Goal: Task Accomplishment & Management: Manage account settings

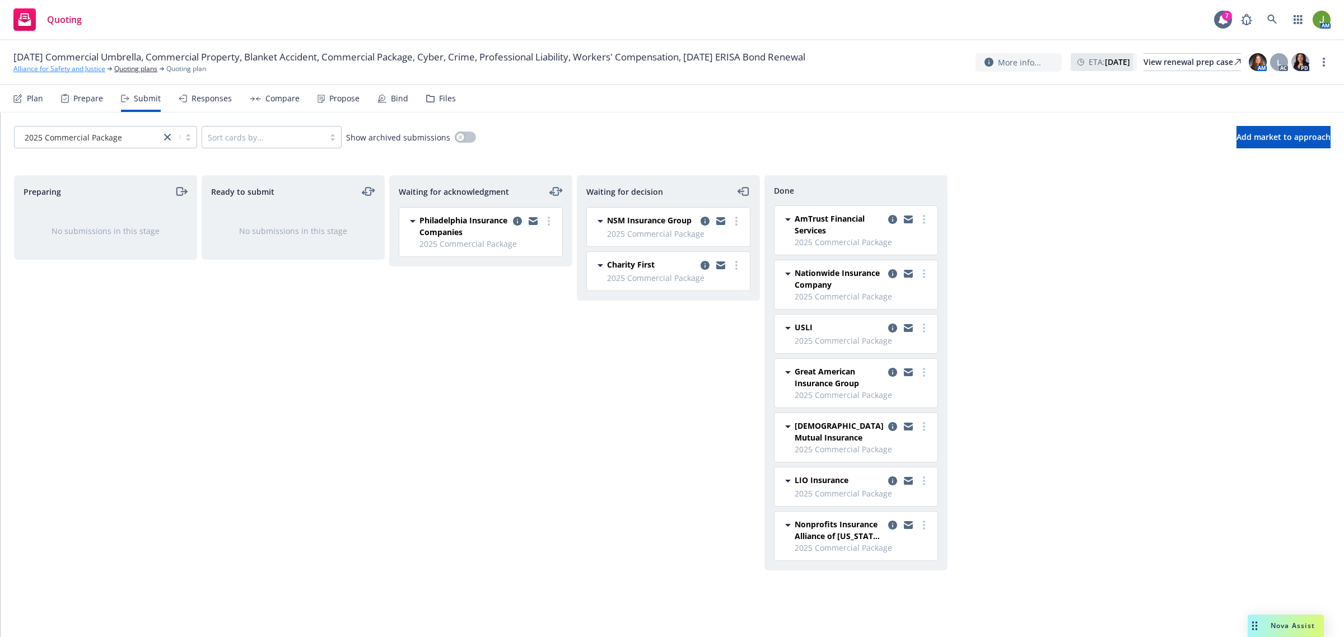
click at [58, 66] on link "Alliance for Safety and Justice" at bounding box center [59, 69] width 92 height 10
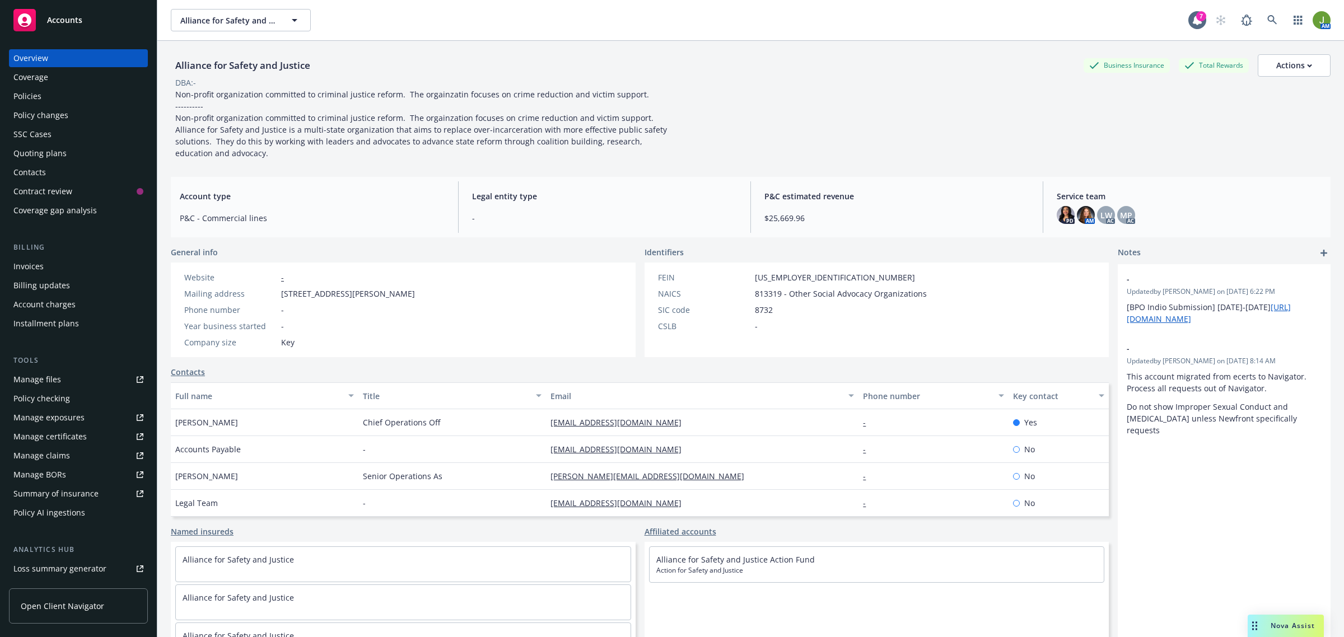
click at [68, 30] on div "Accounts" at bounding box center [78, 20] width 130 height 22
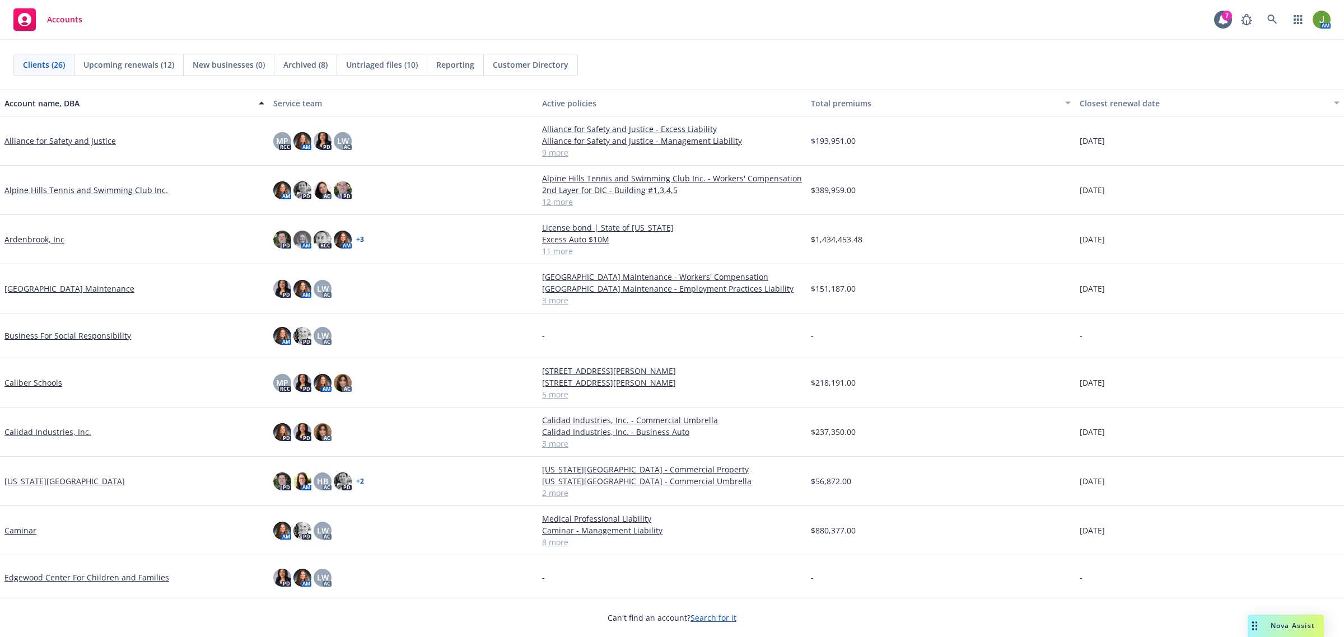
click at [121, 186] on link "Alpine Hills Tennis and Swimming Club Inc." at bounding box center [86, 190] width 164 height 12
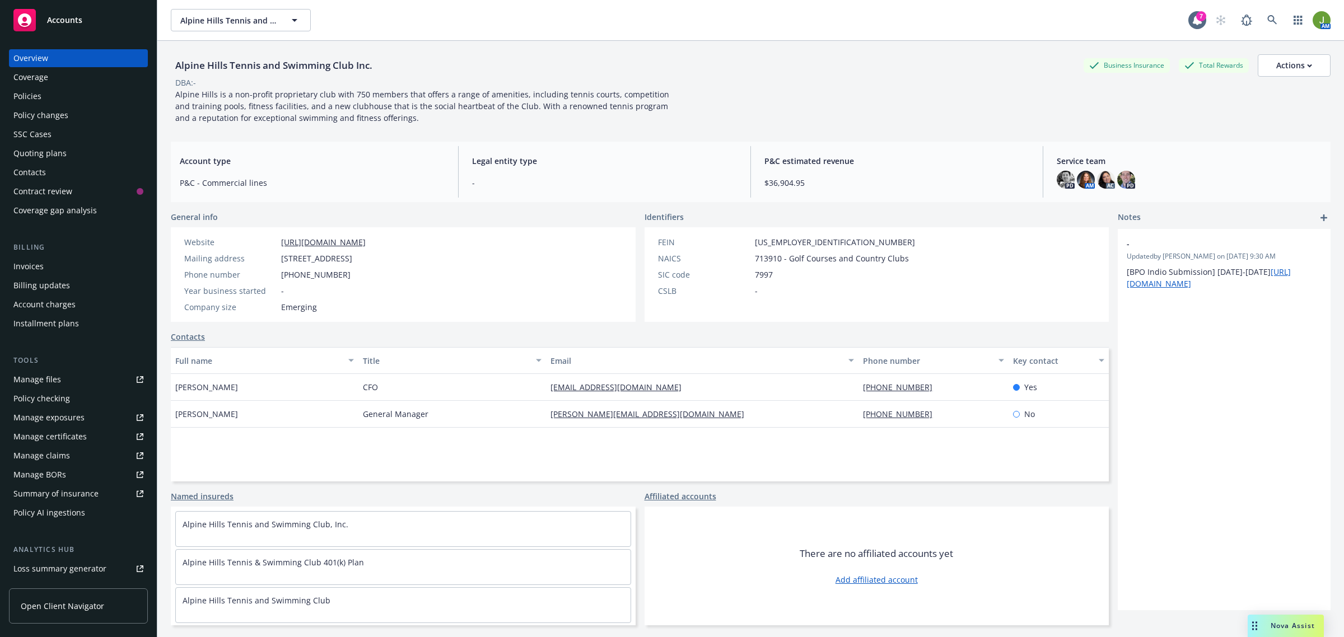
click at [54, 374] on div "Manage files" at bounding box center [37, 380] width 48 height 18
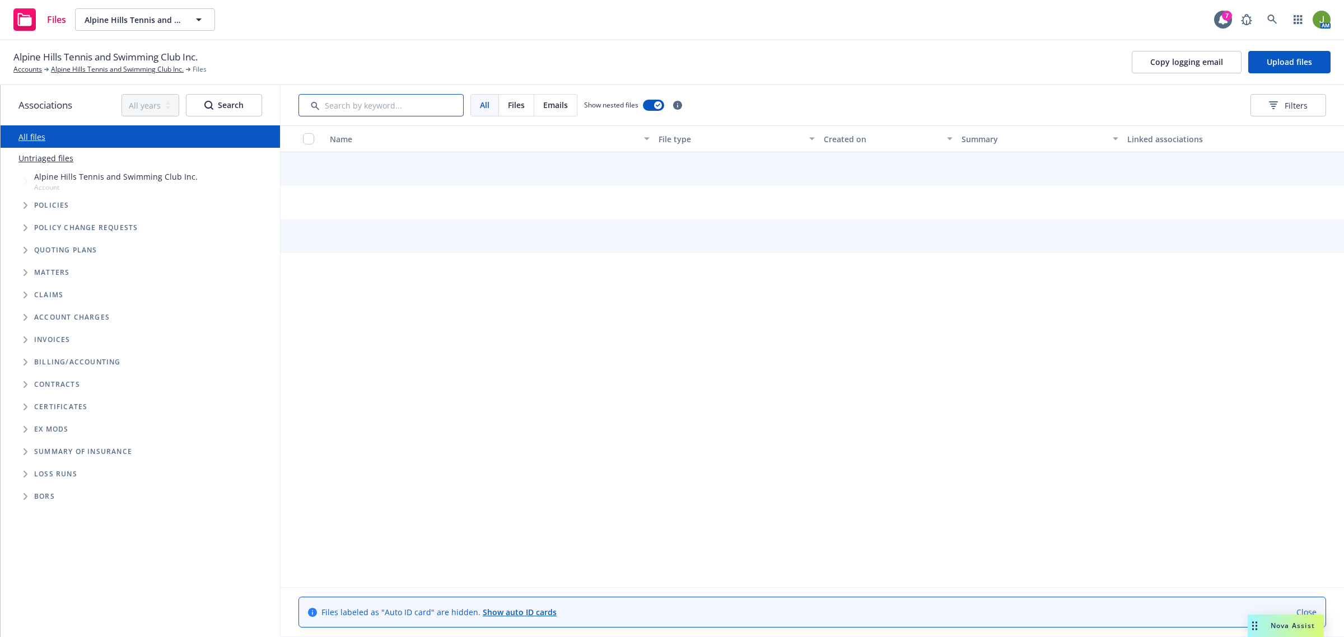
click at [374, 113] on input "Search by keyword..." at bounding box center [380, 105] width 165 height 22
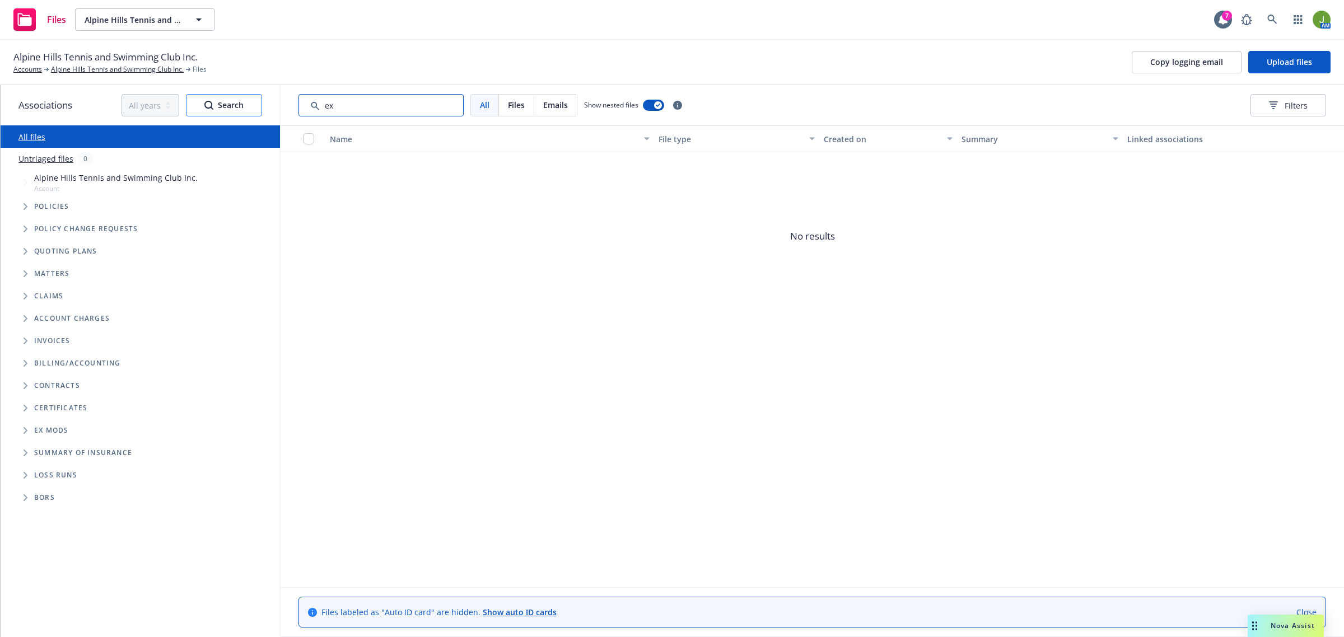
drag, startPoint x: 374, startPoint y: 113, endPoint x: 227, endPoint y: 110, distance: 146.2
click at [250, 109] on div "Associations All years 2027 2026 2025 2024 2023 2022 2021 2020 2019 2018 2017 2…" at bounding box center [672, 361] width 1343 height 552
drag, startPoint x: 393, startPoint y: 107, endPoint x: 197, endPoint y: 95, distance: 196.9
click at [216, 95] on div "Associations All years 2027 2026 2025 2024 2023 2022 2021 2020 2019 2018 2017 2…" at bounding box center [672, 361] width 1343 height 552
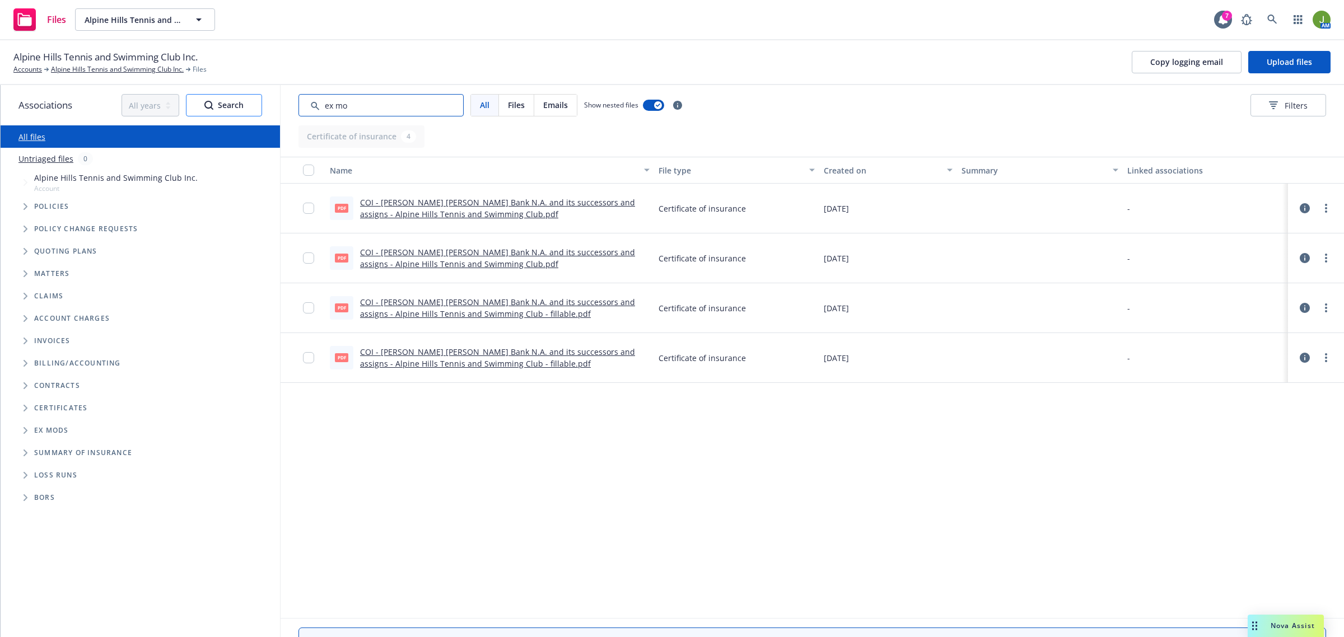
type input "ex mod"
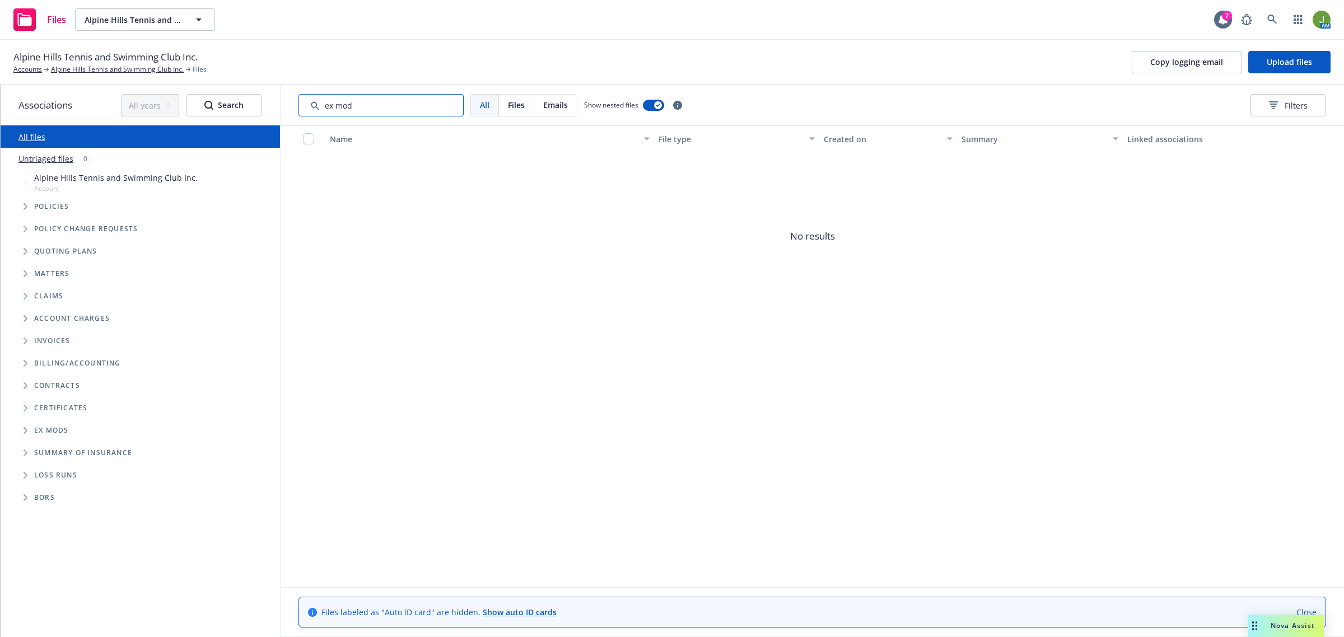
drag, startPoint x: 367, startPoint y: 110, endPoint x: 300, endPoint y: 110, distance: 67.8
click at [300, 110] on input "Search by keyword..." at bounding box center [380, 105] width 165 height 22
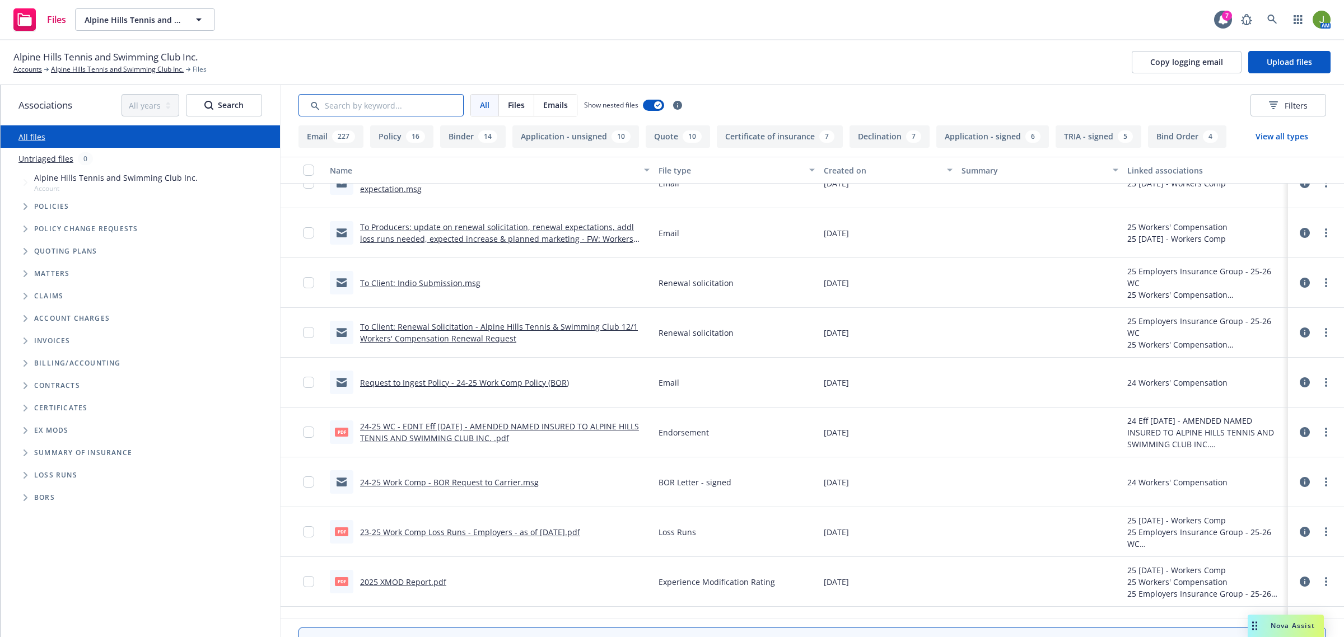
scroll to position [630, 0]
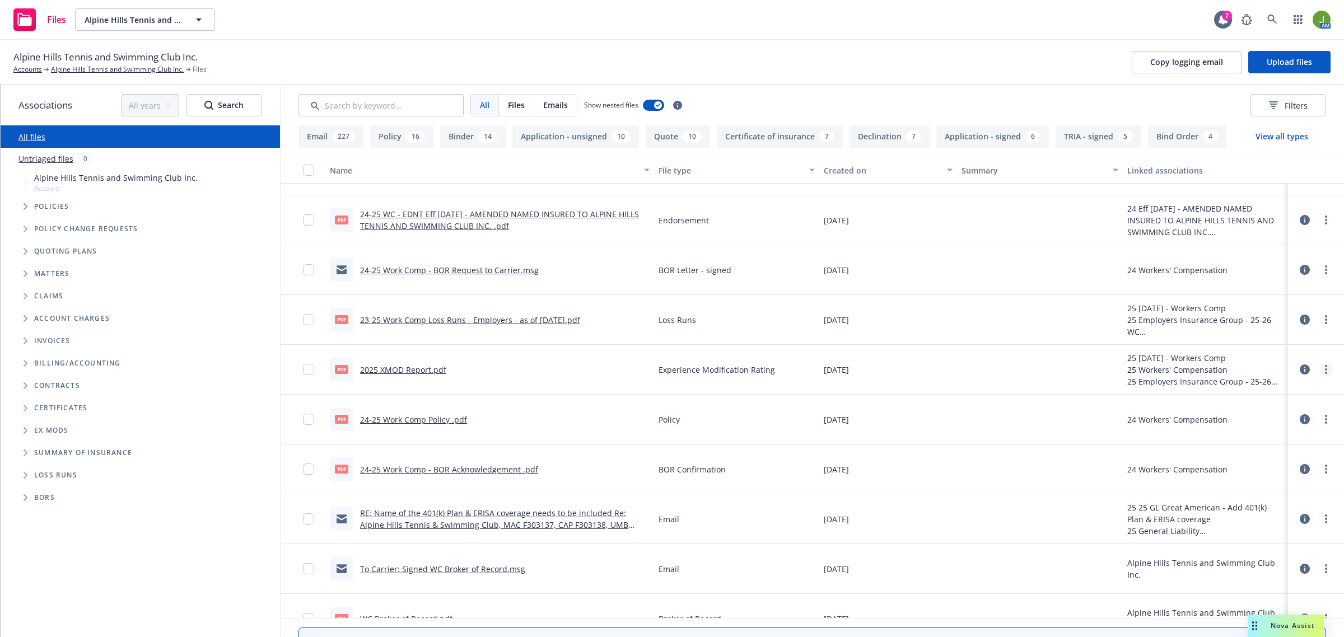
click at [1319, 371] on link "more" at bounding box center [1325, 369] width 13 height 13
click at [1281, 438] on link "Edit" at bounding box center [1265, 438] width 111 height 22
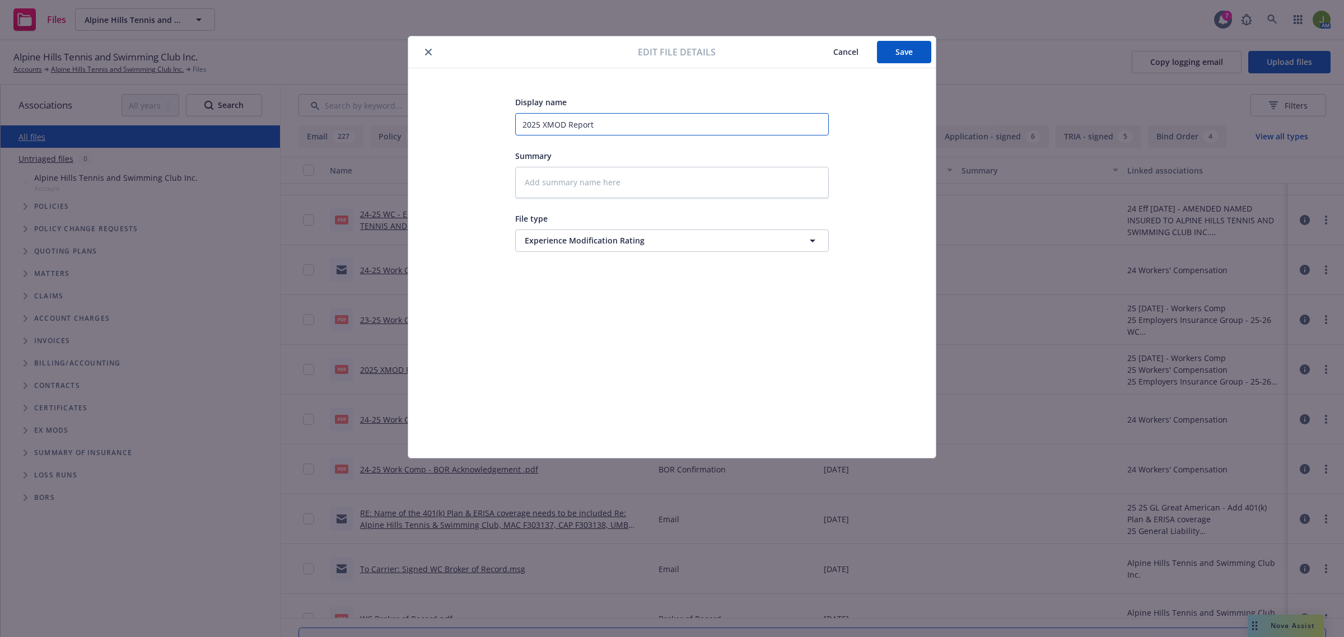
click at [544, 127] on input "2025 XMOD Report" at bounding box center [672, 124] width 314 height 22
type textarea "x"
type input "2025 EXMOD Report"
type textarea "x"
type input "2025 EMOD Report"
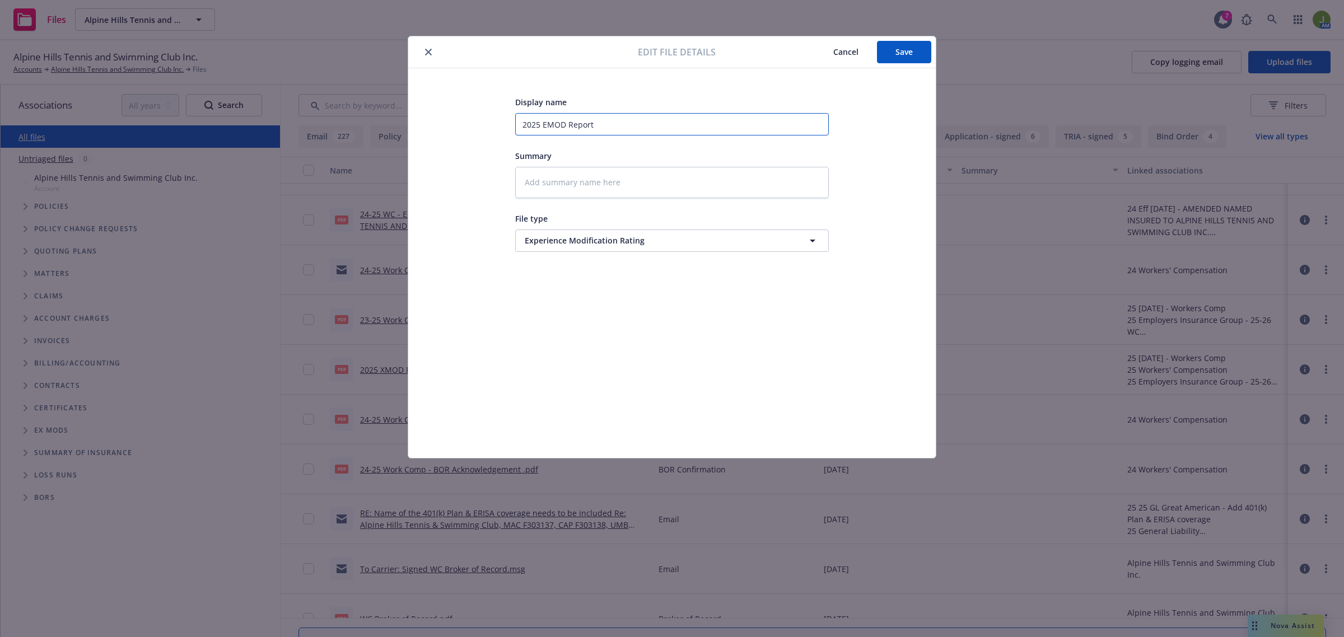
type textarea "x"
type input "2025 ExMOD Report"
type textarea "x"
type input "2025 Ex MOD Report"
type textarea "x"
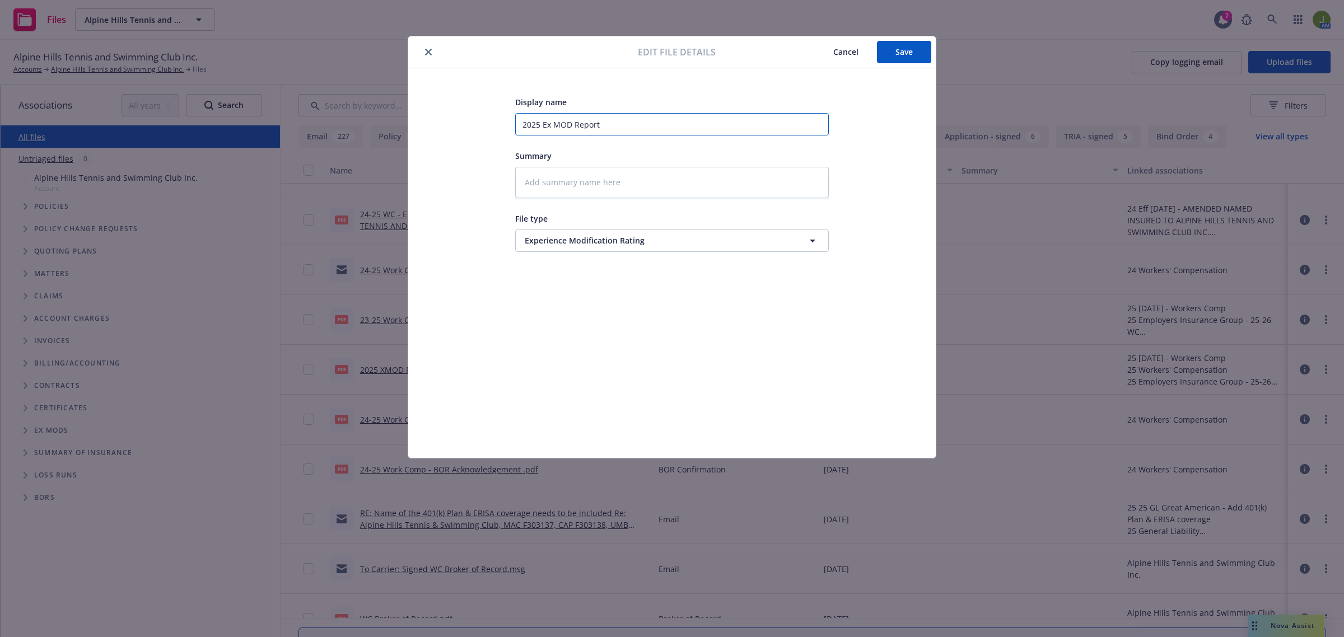
type input "2025 Ex MD Report"
type textarea "x"
type input "2025 Ex M Report"
type textarea "x"
type input "2025 Ex Mo Report"
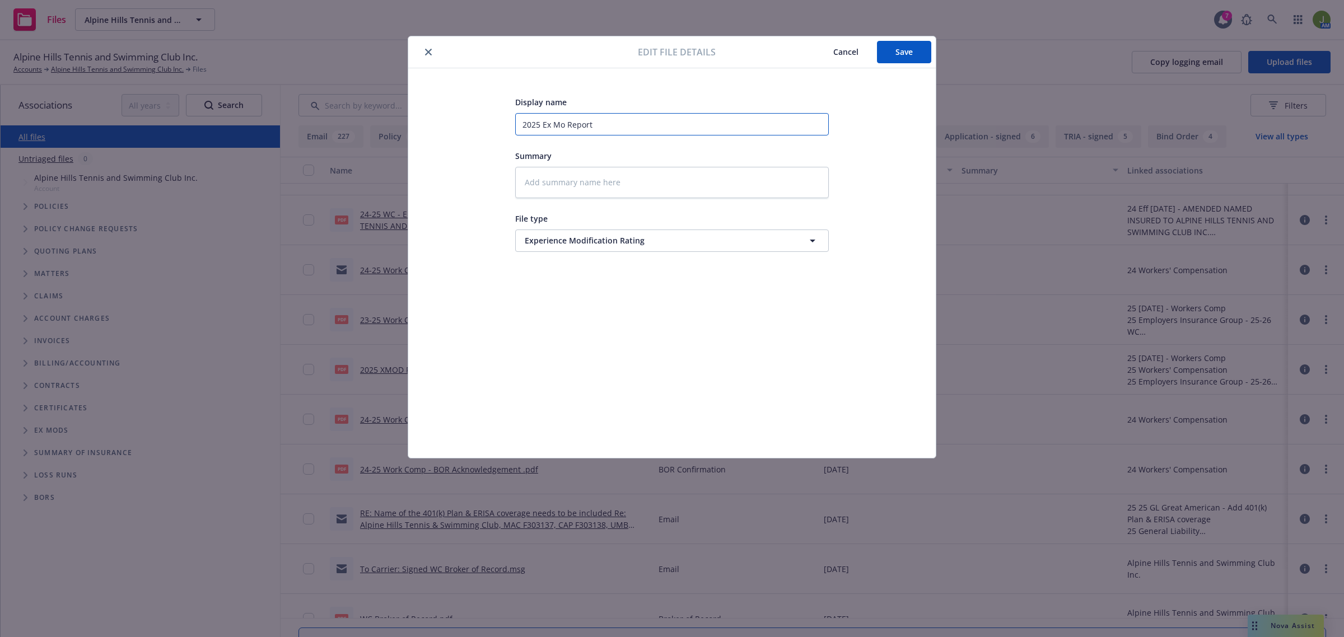
type textarea "x"
type input "2025 Ex Mod Report"
click at [909, 60] on button "Save" at bounding box center [904, 52] width 54 height 22
type textarea "x"
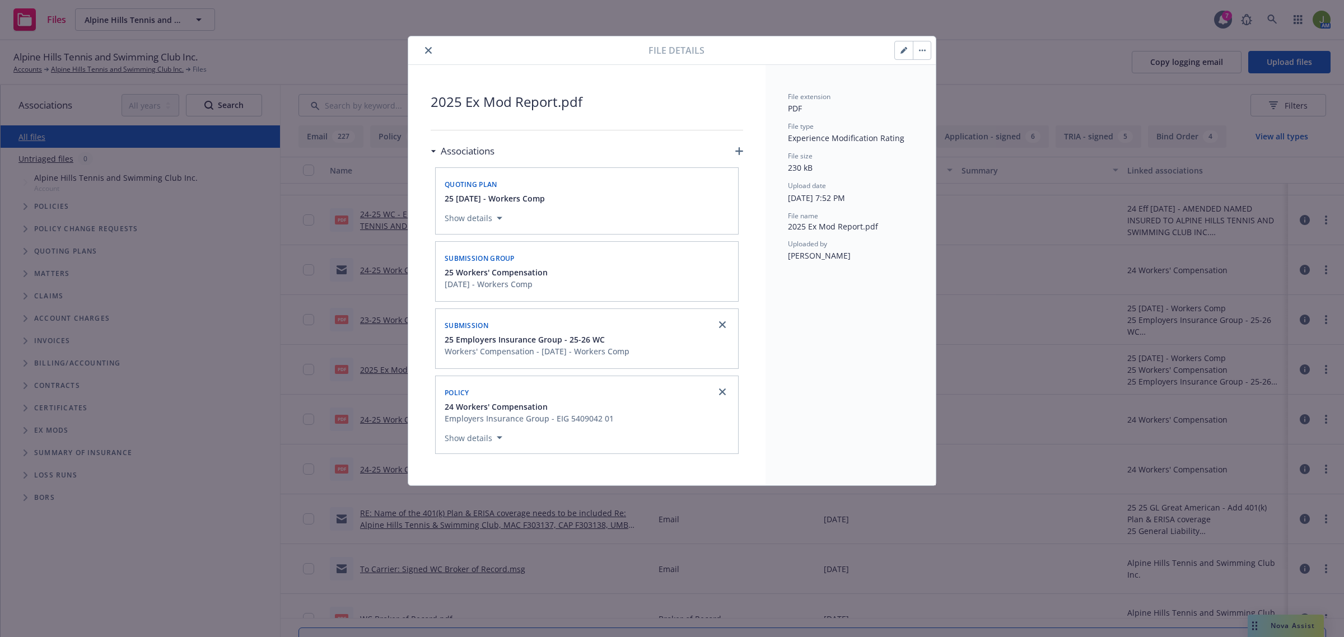
click at [432, 55] on button "close" at bounding box center [428, 50] width 13 height 13
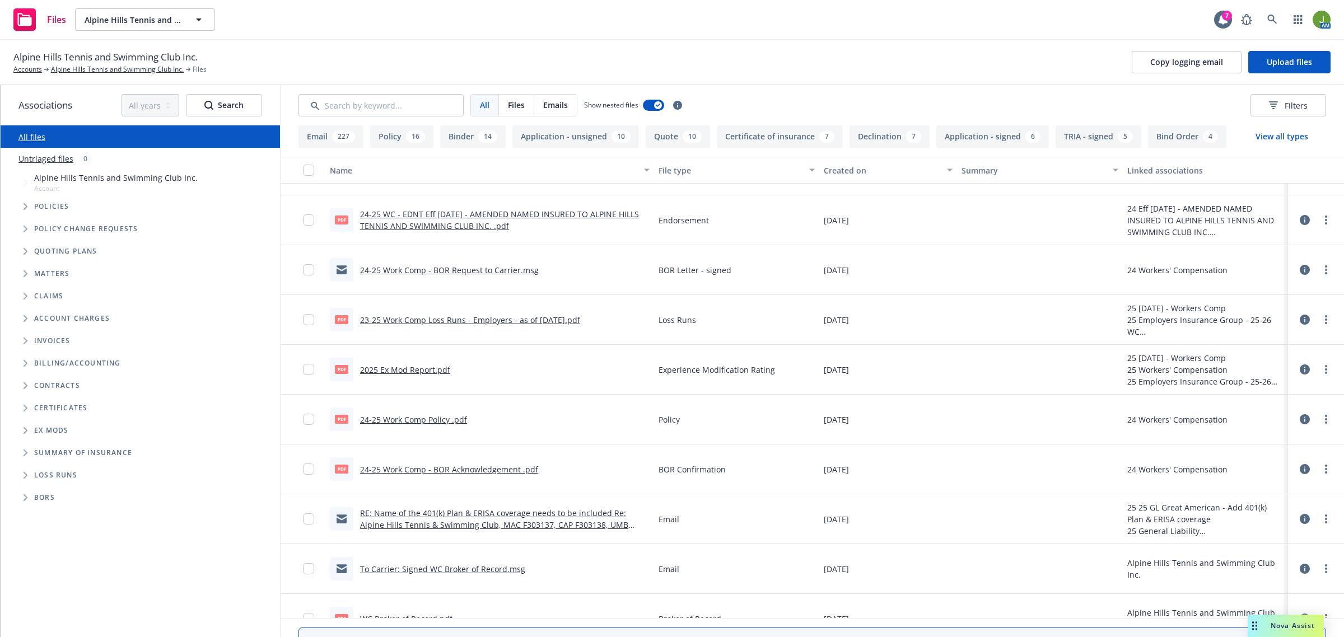
click at [441, 368] on link "2025 Ex Mod Report.pdf" at bounding box center [405, 370] width 90 height 11
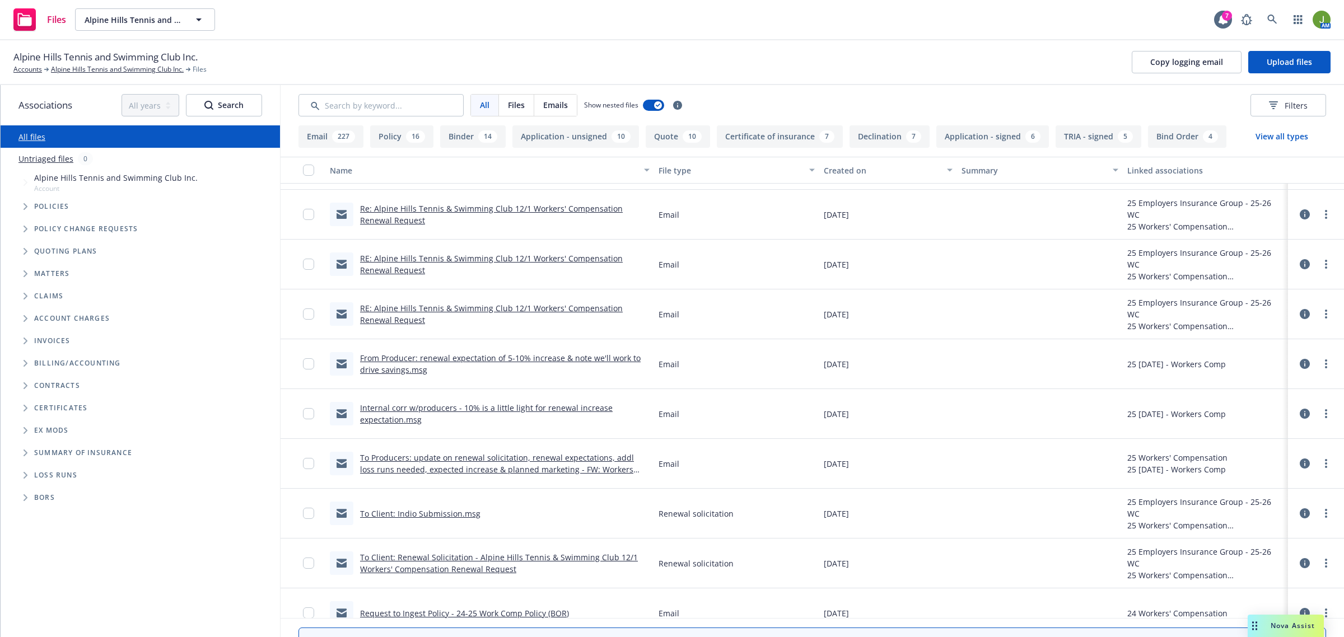
scroll to position [210, 0]
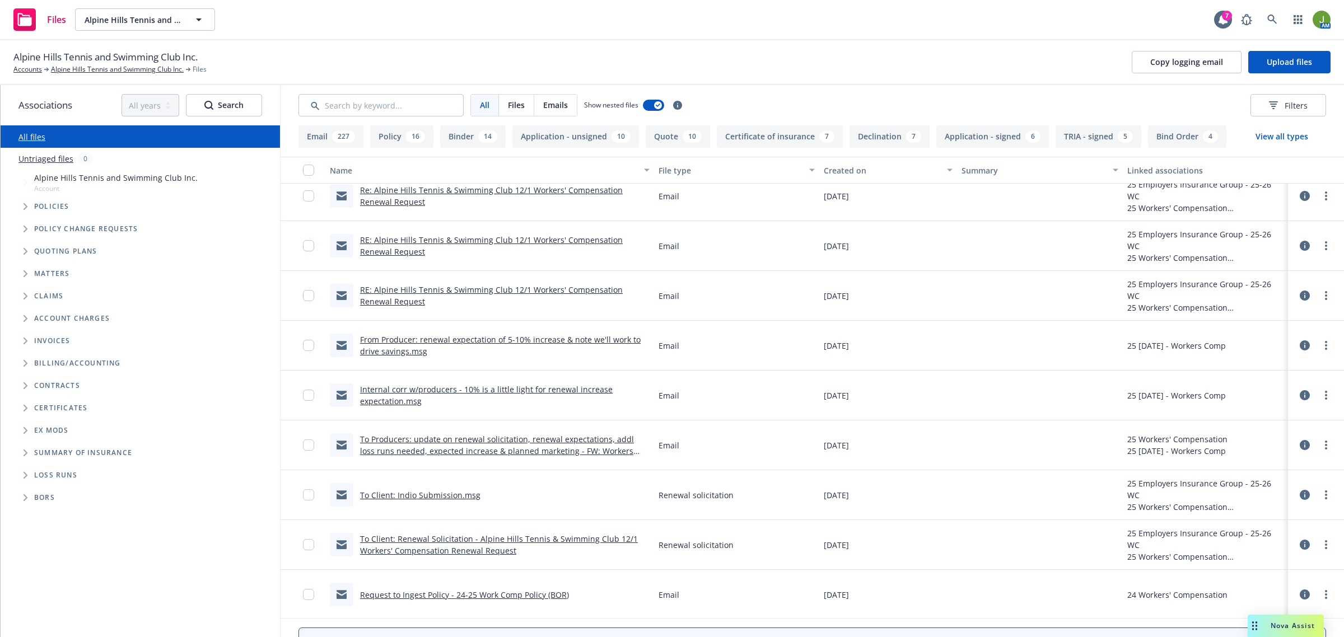
click at [485, 443] on link "To Producers: update on renewal solicitation, renewal expectations, addl loss r…" at bounding box center [497, 451] width 274 height 34
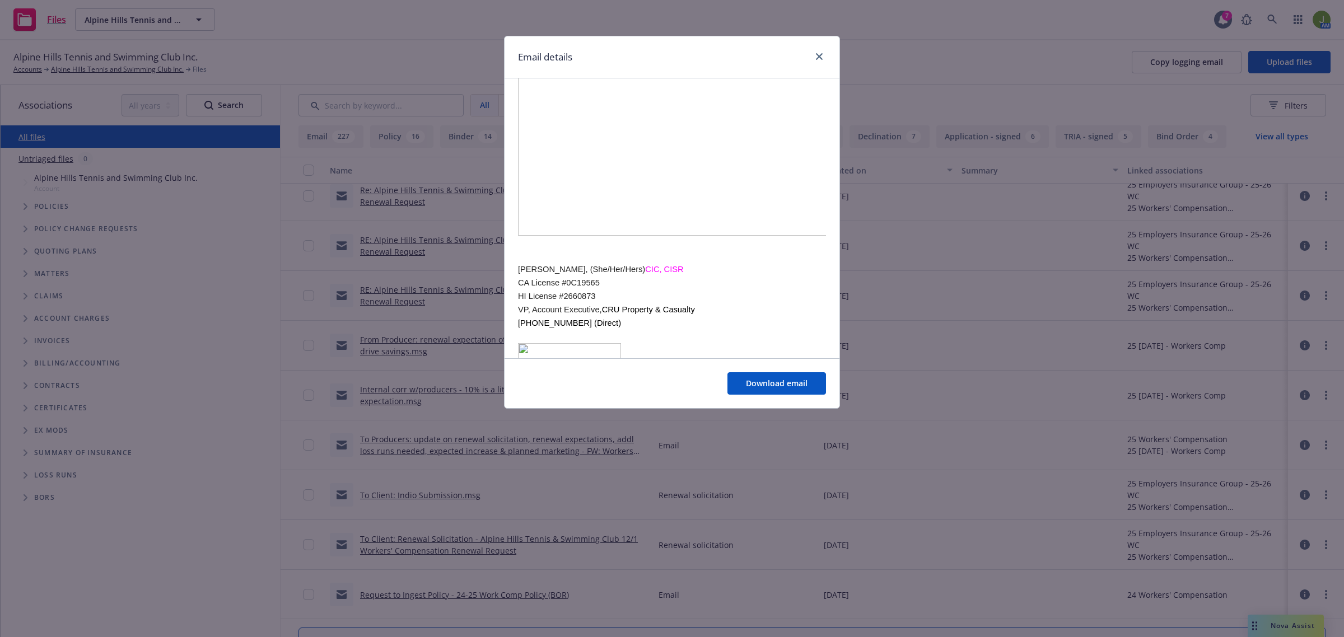
scroll to position [910, 0]
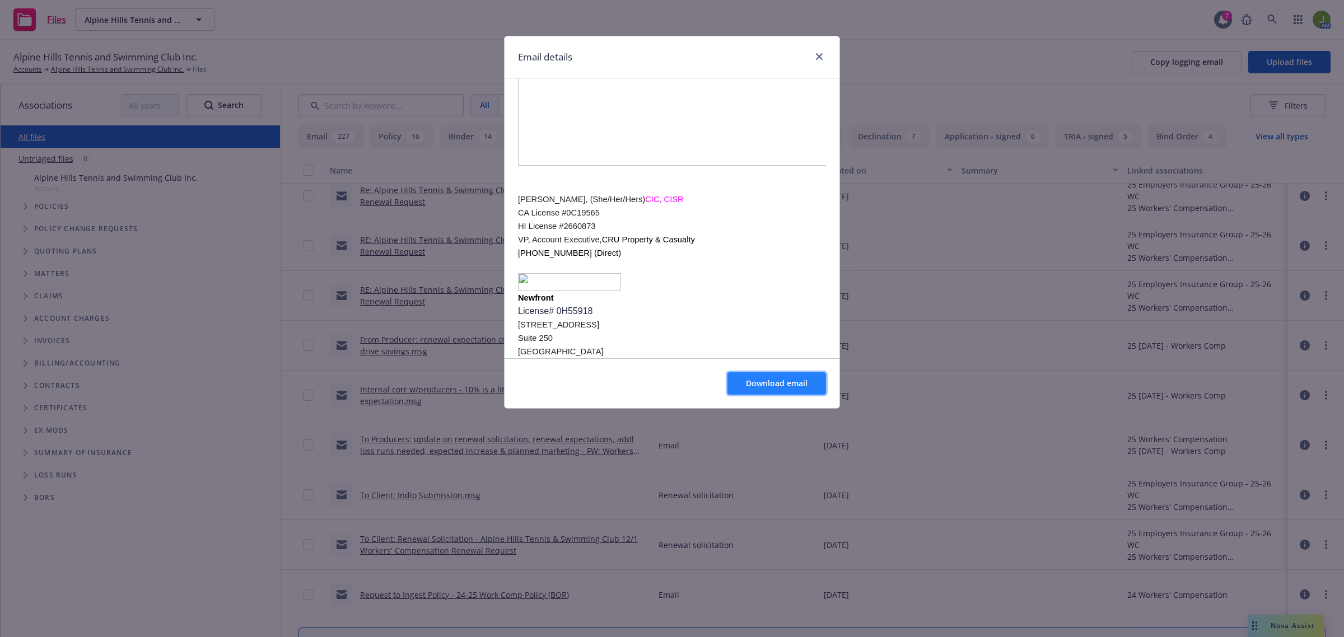
click at [757, 382] on span "Download email" at bounding box center [777, 383] width 62 height 11
